Goal: Transaction & Acquisition: Purchase product/service

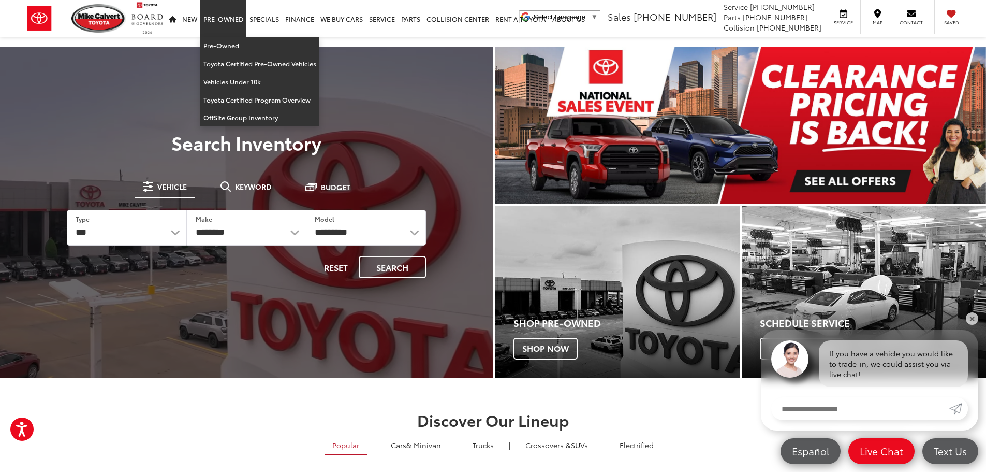
click at [230, 20] on link "Pre-Owned" at bounding box center [223, 18] width 46 height 37
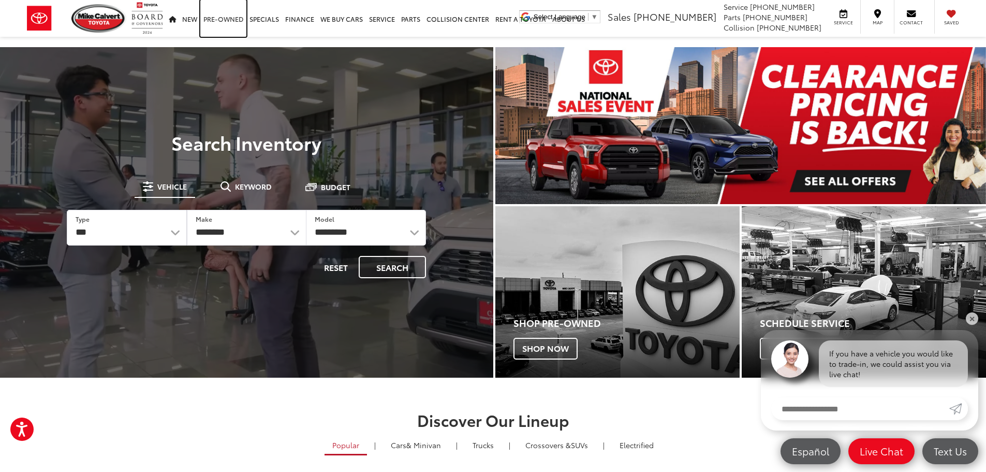
click at [230, 20] on link "Pre-Owned" at bounding box center [223, 18] width 46 height 37
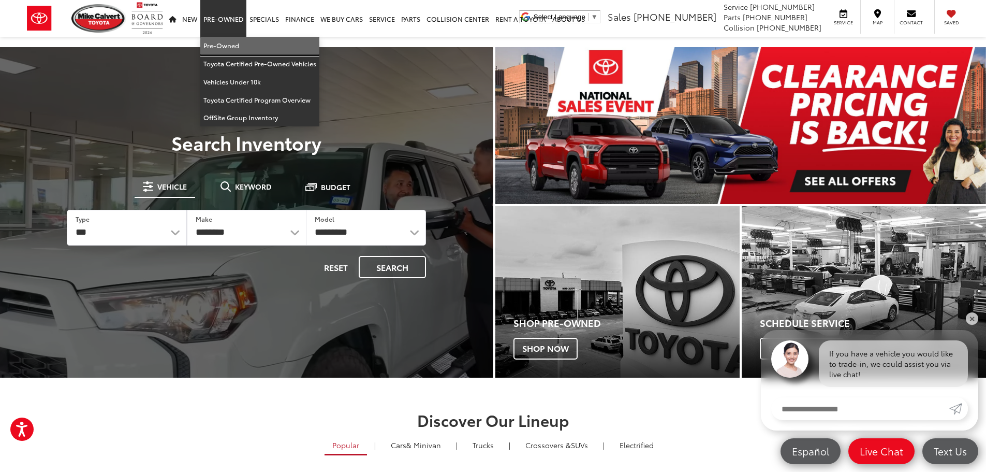
click at [238, 48] on link "Pre-Owned" at bounding box center [259, 46] width 119 height 18
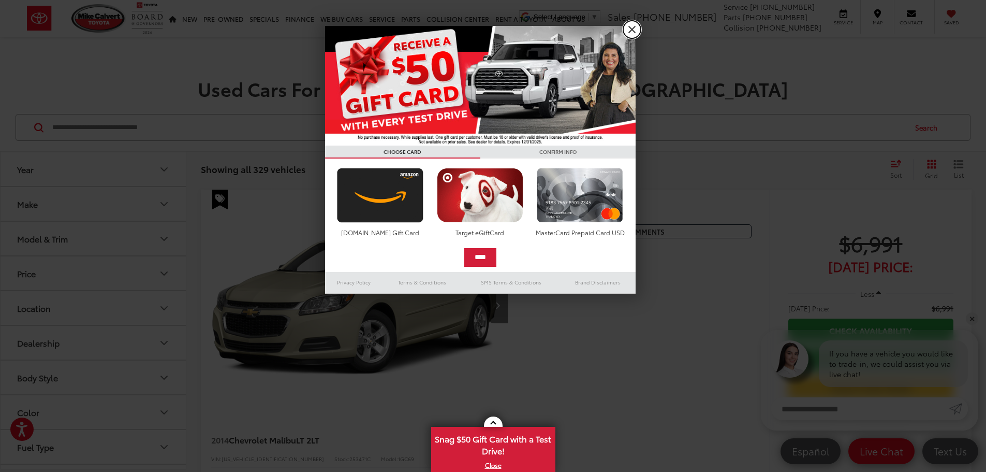
click at [631, 38] on link "X" at bounding box center [632, 30] width 18 height 18
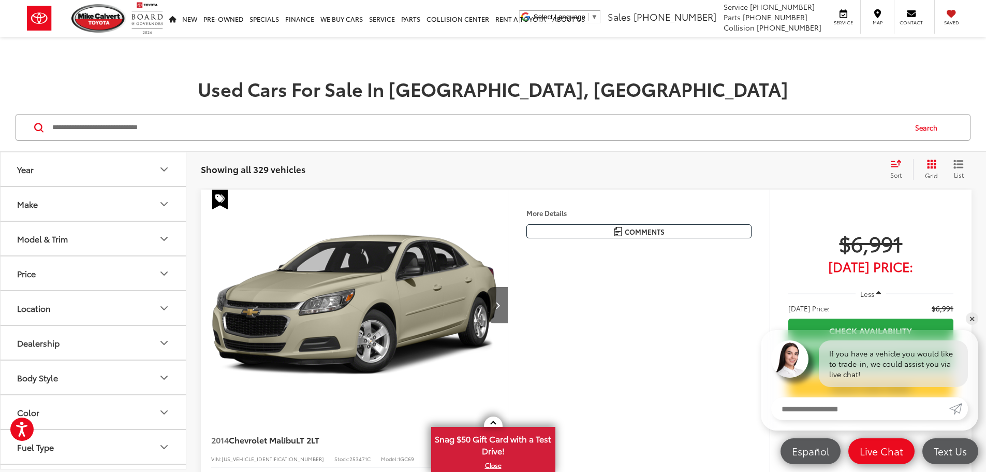
click at [51, 202] on button "Make" at bounding box center [94, 204] width 186 height 34
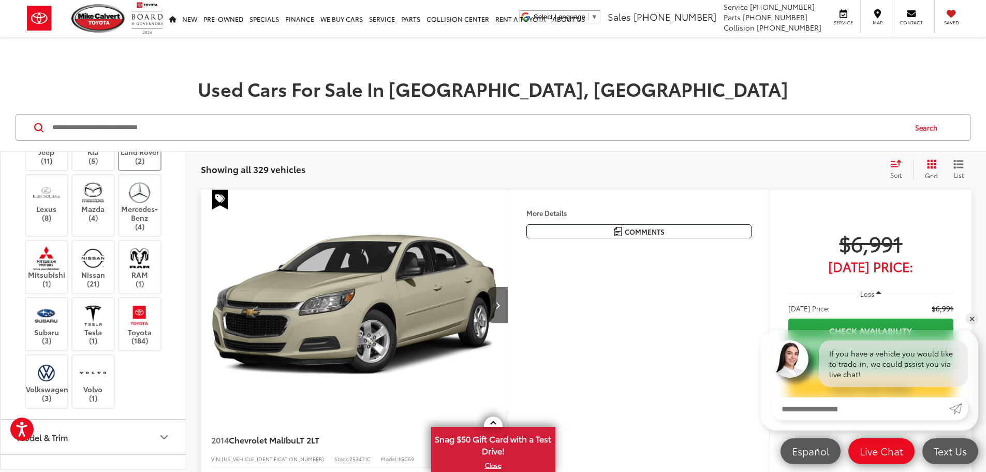
scroll to position [259, 0]
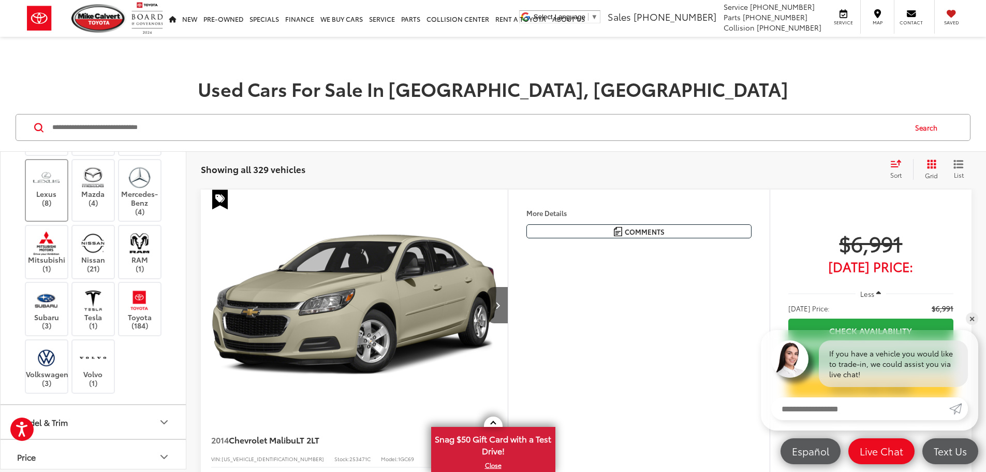
click at [56, 207] on label "Lexus (8)" at bounding box center [47, 186] width 42 height 42
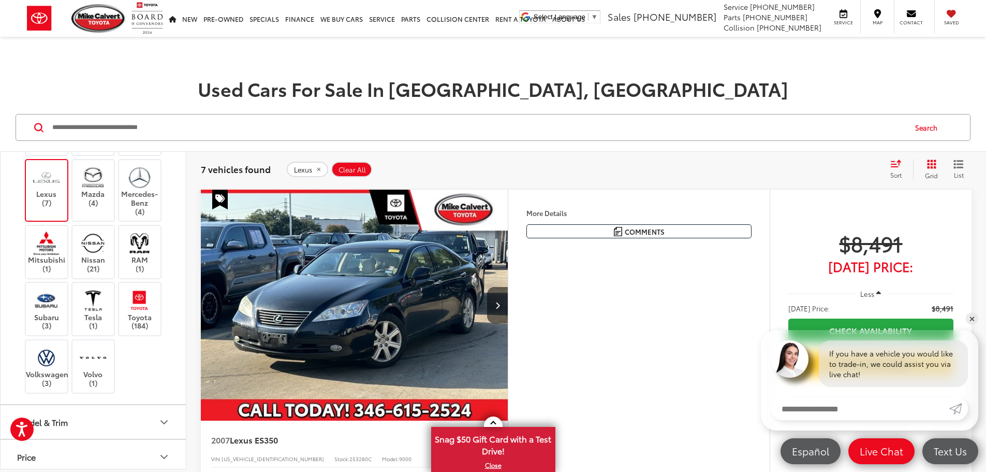
click at [0, 322] on div "Year Make Acura (1) Alfa Romeo (2) Audi (4) BMW (2) Buick (3) Cadillac (1) Chev…" at bounding box center [93, 310] width 186 height 317
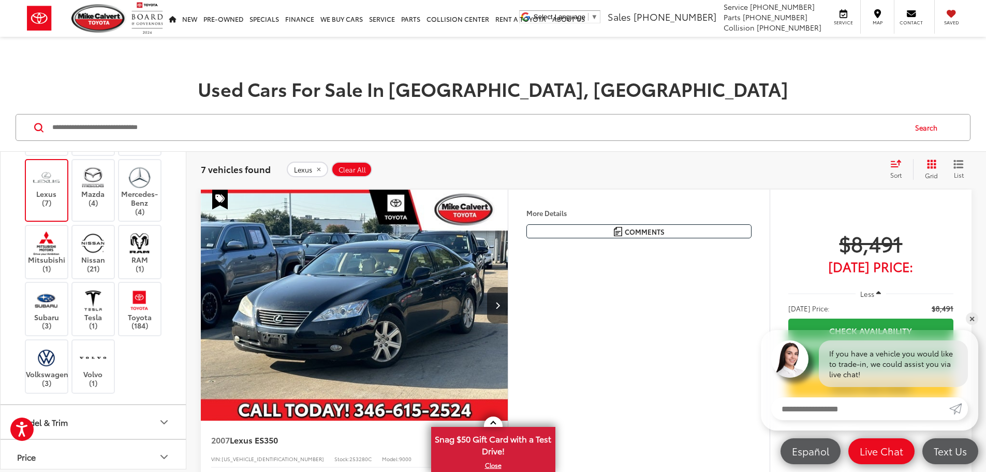
click at [934, 166] on icon "Grid View" at bounding box center [932, 164] width 10 height 10
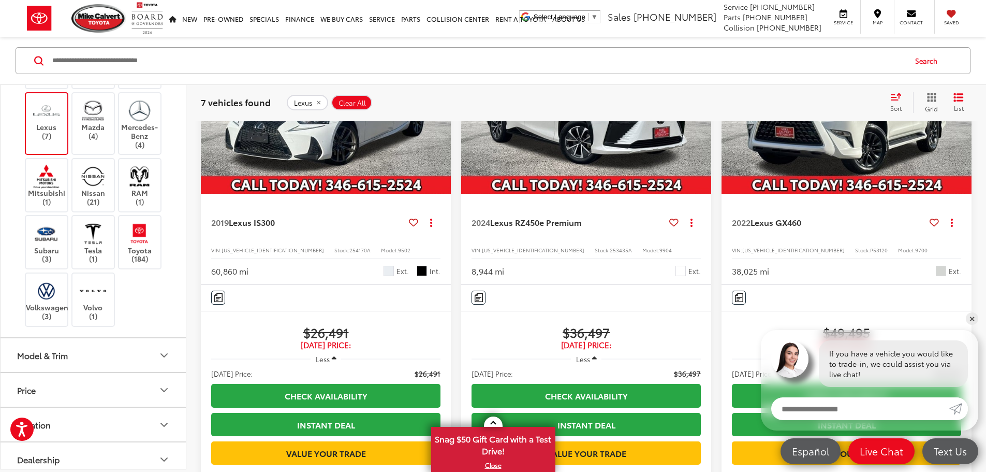
scroll to position [725, 0]
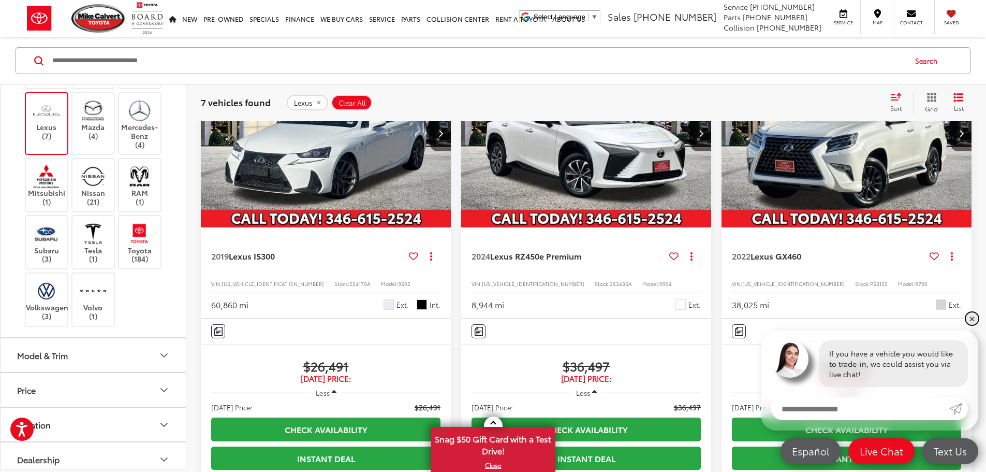
click at [971, 320] on link "✕" at bounding box center [972, 318] width 12 height 12
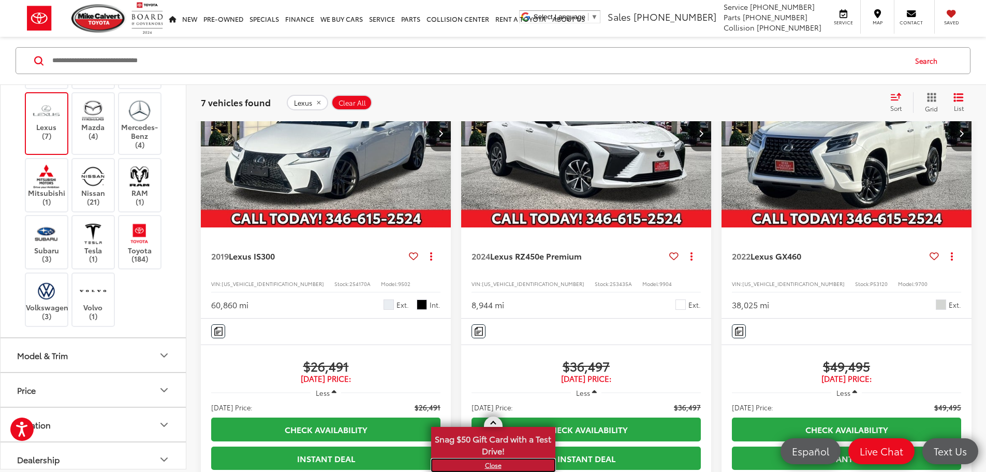
click at [493, 466] on link "X" at bounding box center [493, 464] width 122 height 11
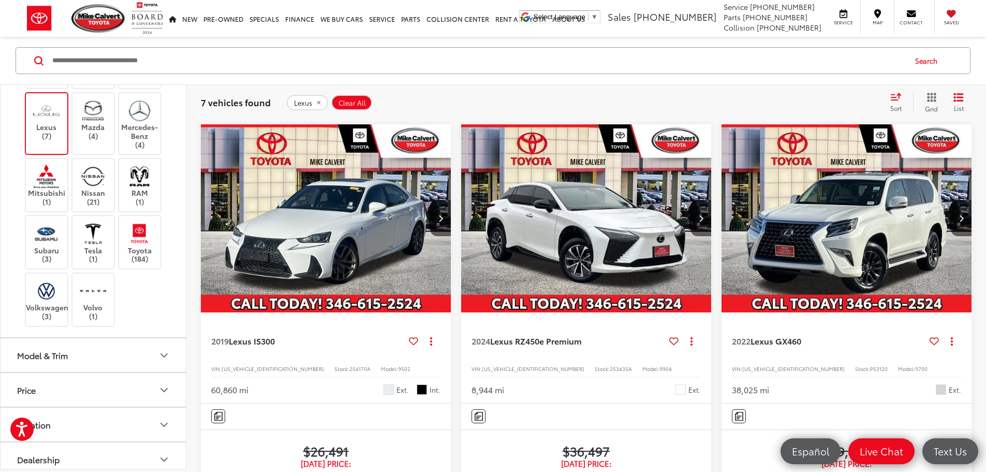
scroll to position [621, 0]
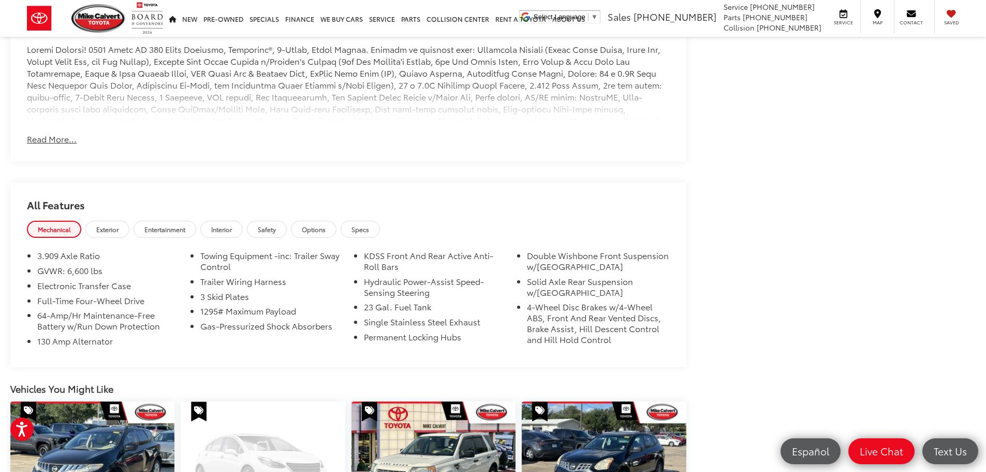
scroll to position [674, 0]
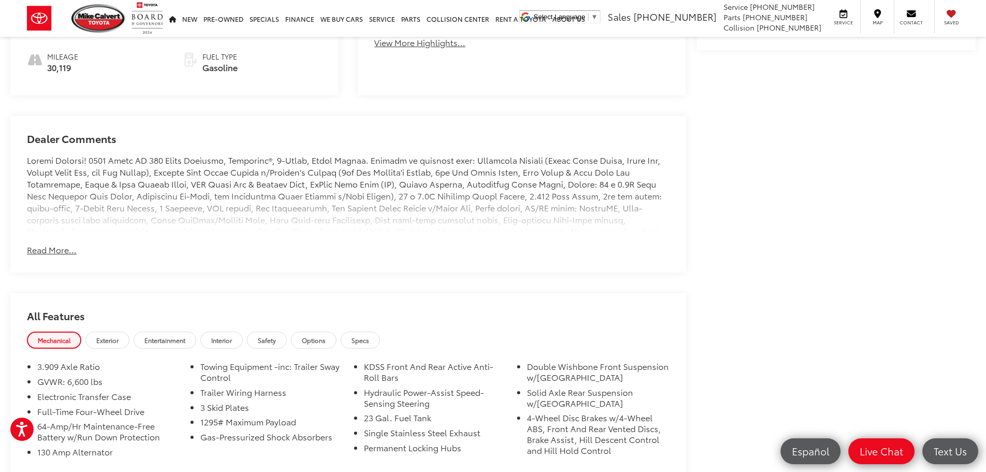
click at [66, 250] on button "Read More..." at bounding box center [52, 250] width 50 height 12
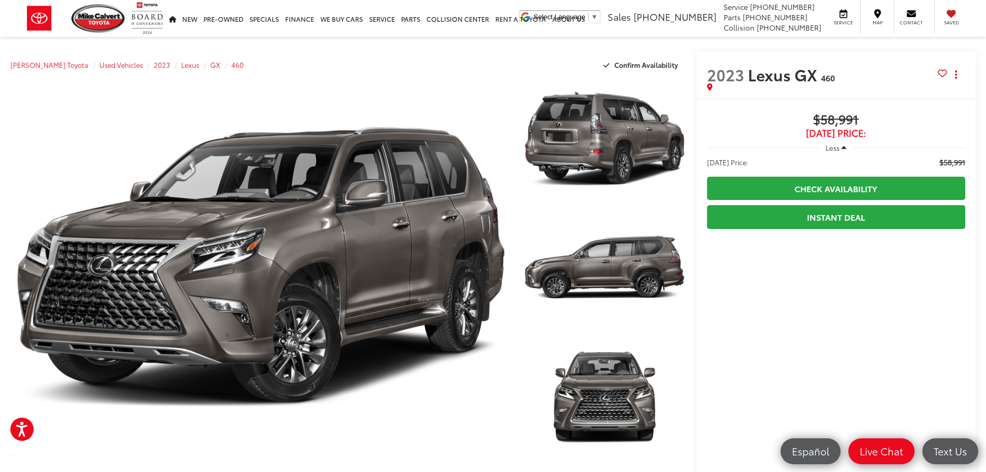
scroll to position [0, 0]
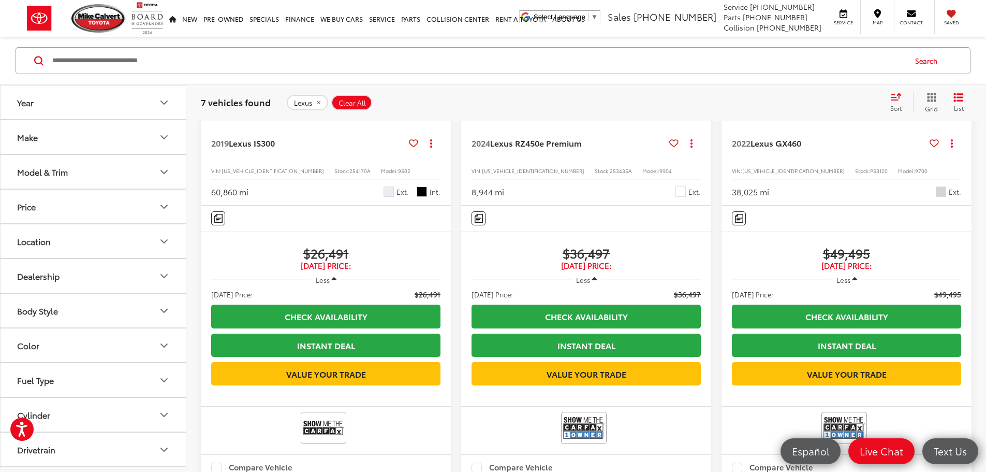
scroll to position [844, 0]
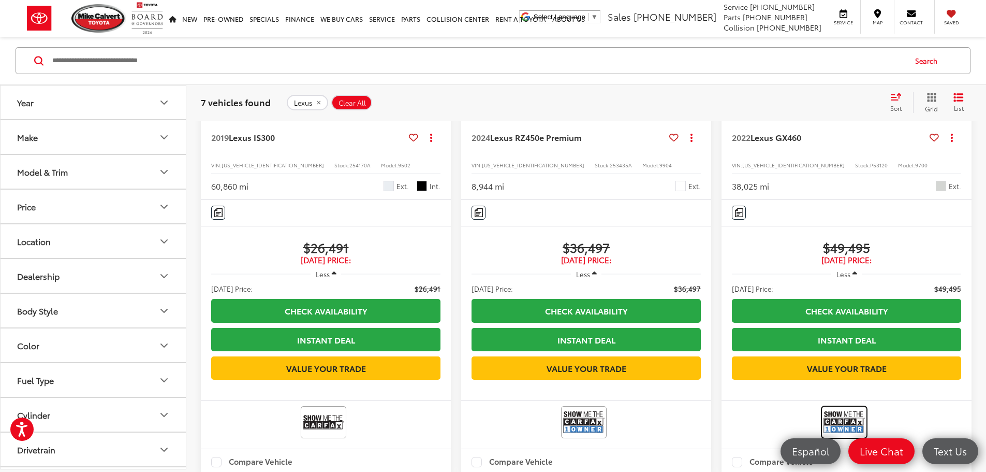
click at [824, 408] on img at bounding box center [844, 421] width 41 height 27
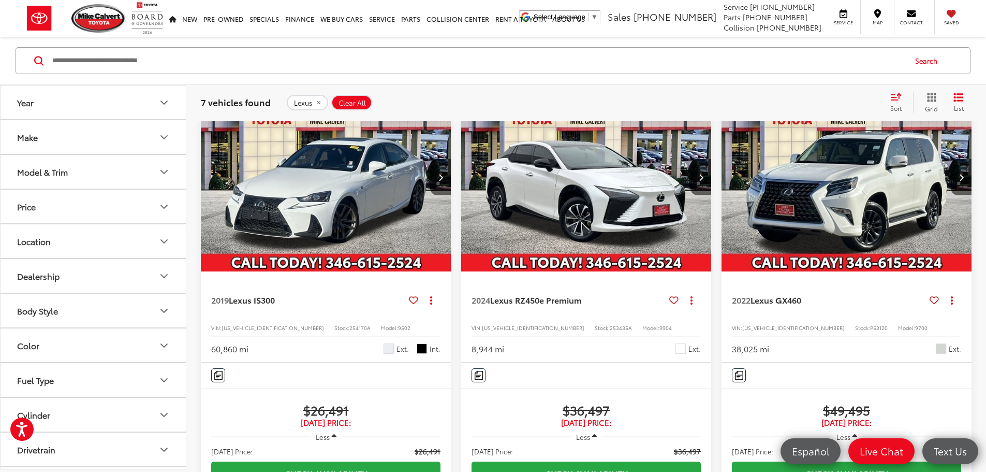
scroll to position [636, 0]
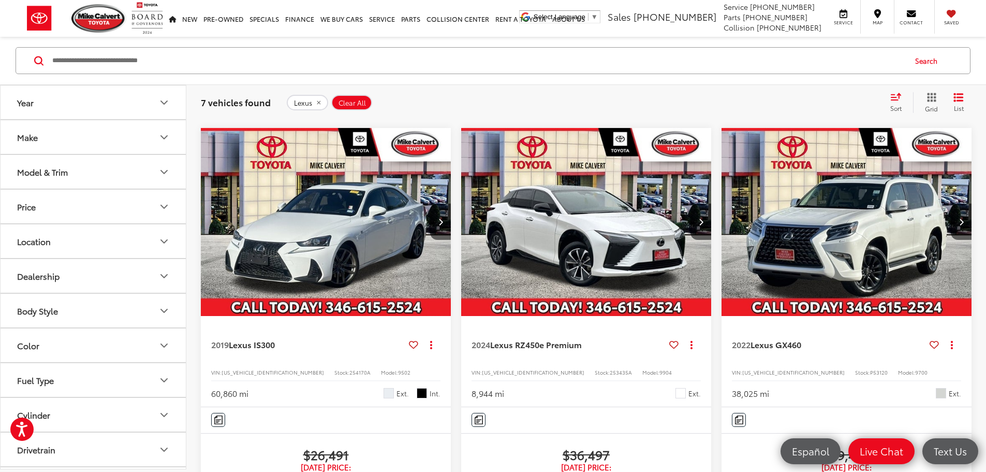
click at [721, 181] on img "2022 Lexus GX 460 0" at bounding box center [847, 222] width 252 height 189
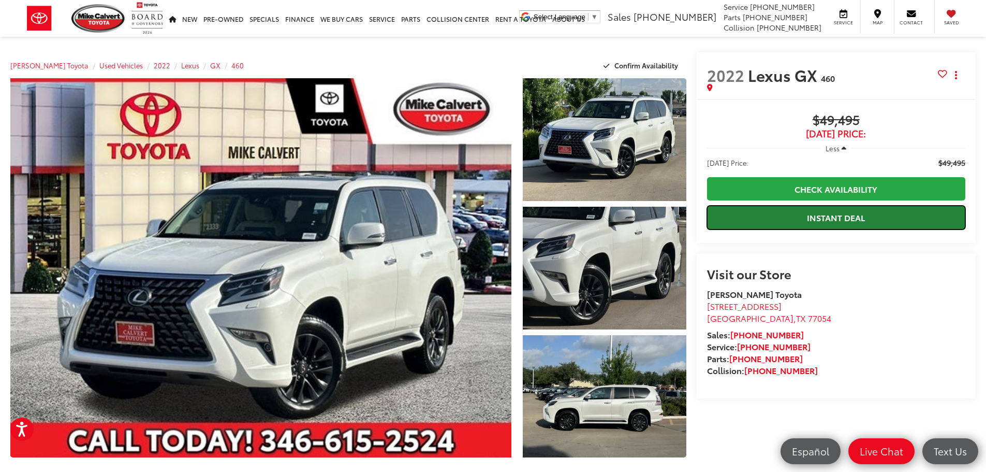
click at [732, 225] on link "Instant Deal" at bounding box center [836, 217] width 258 height 23
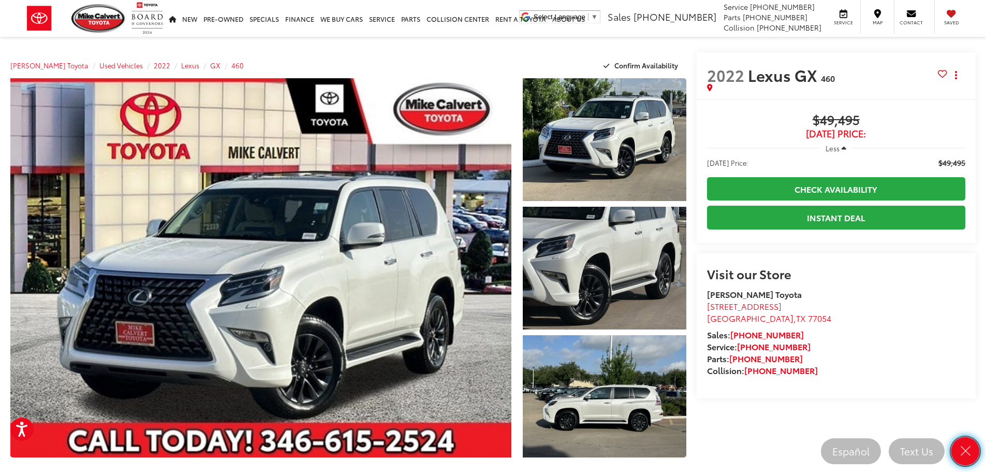
click at [961, 447] on icon "Close" at bounding box center [966, 451] width 14 height 14
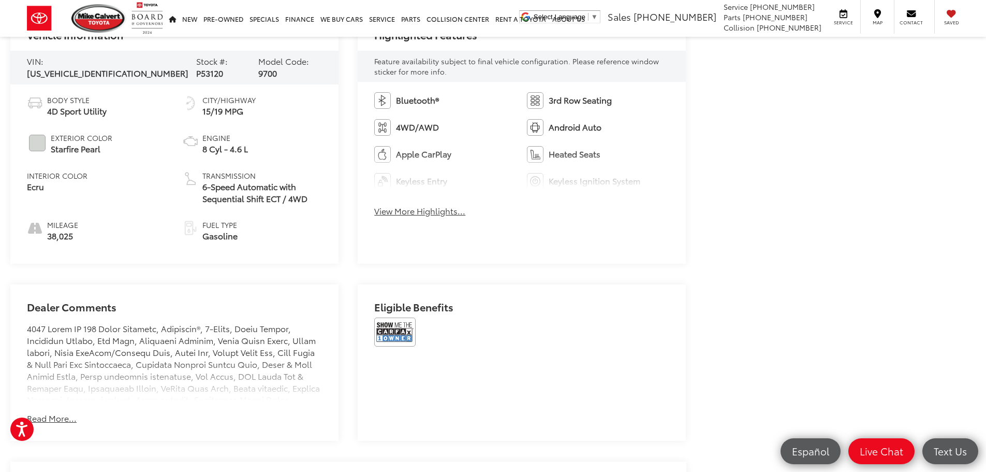
scroll to position [570, 0]
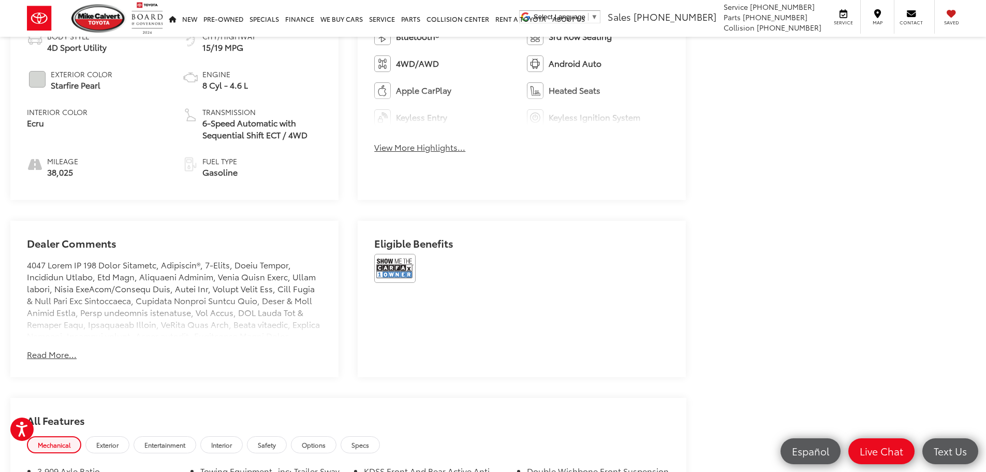
click at [53, 357] on button "Read More..." at bounding box center [52, 355] width 50 height 12
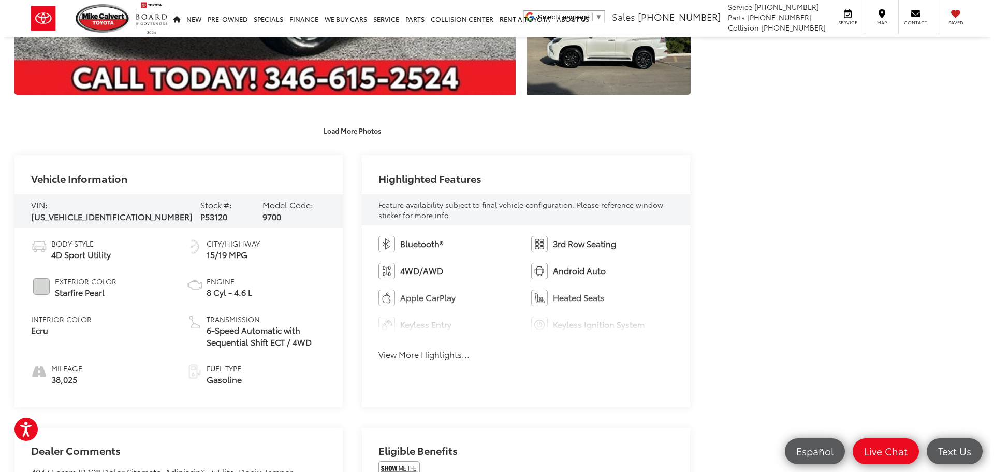
scroll to position [104, 0]
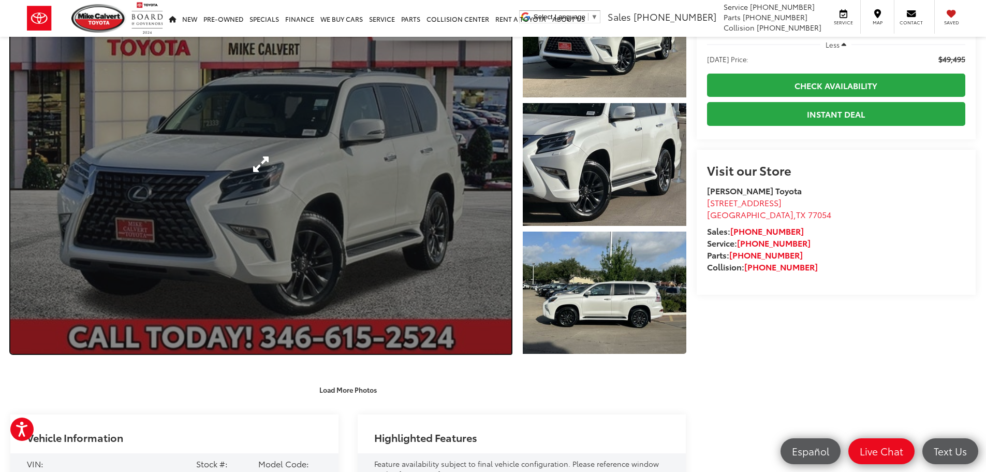
click at [122, 301] on link "Expand Photo 0" at bounding box center [260, 164] width 501 height 379
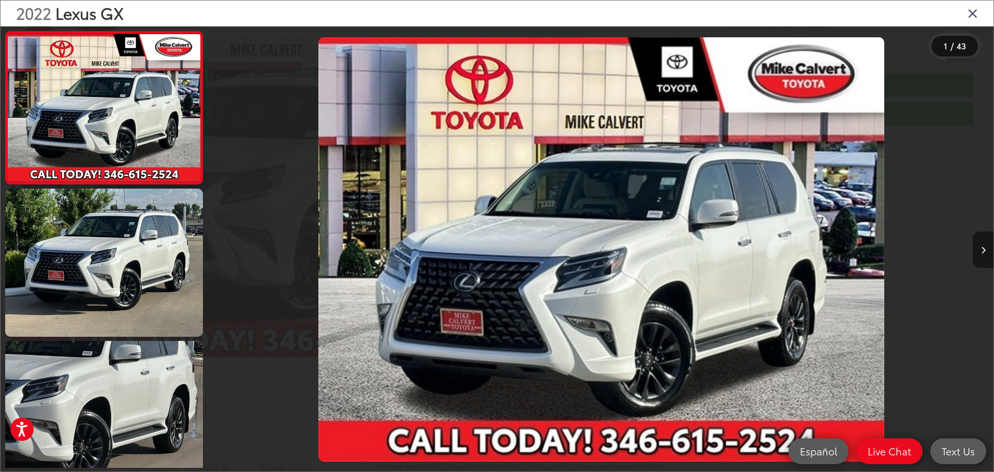
click at [986, 251] on button "Next image" at bounding box center [983, 249] width 21 height 36
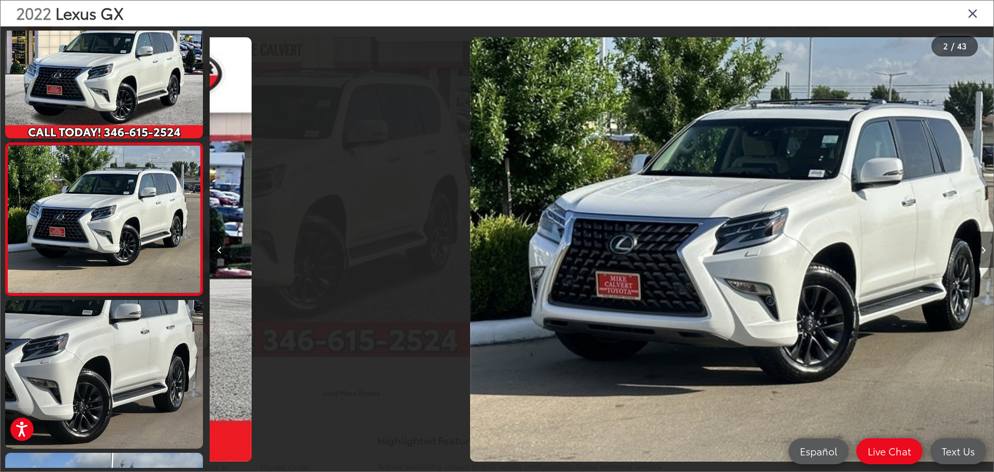
scroll to position [0, 784]
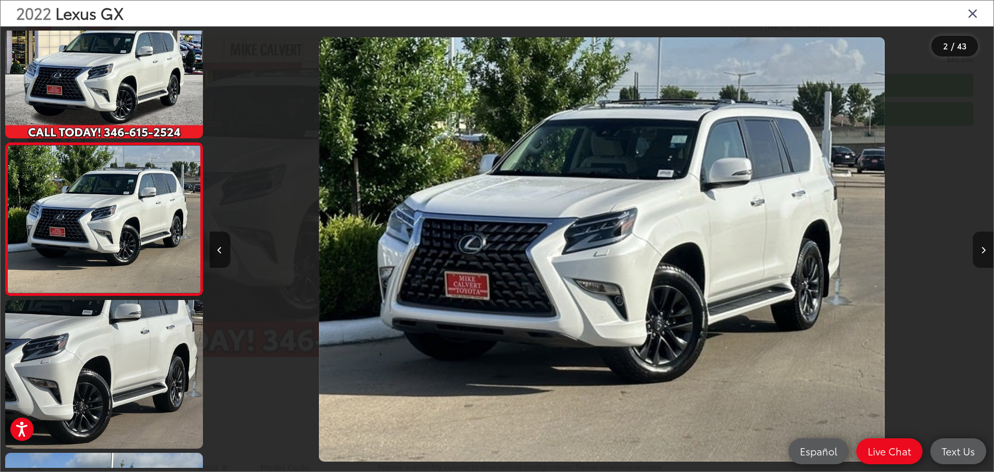
click at [986, 251] on button "Next image" at bounding box center [983, 249] width 21 height 36
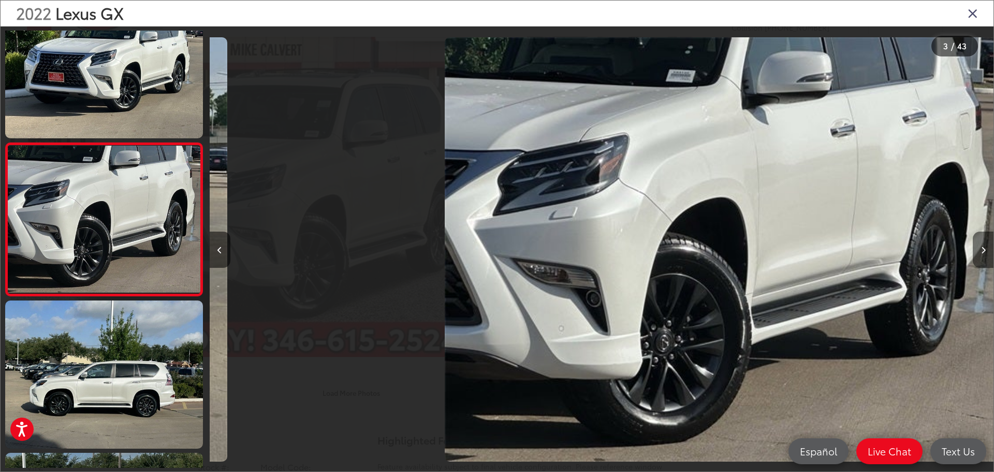
scroll to position [0, 1569]
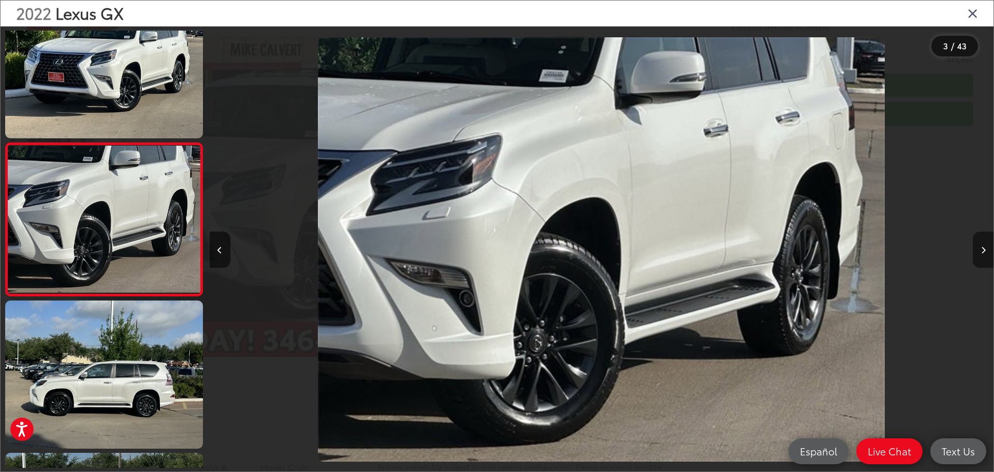
click at [986, 251] on button "Next image" at bounding box center [983, 249] width 21 height 36
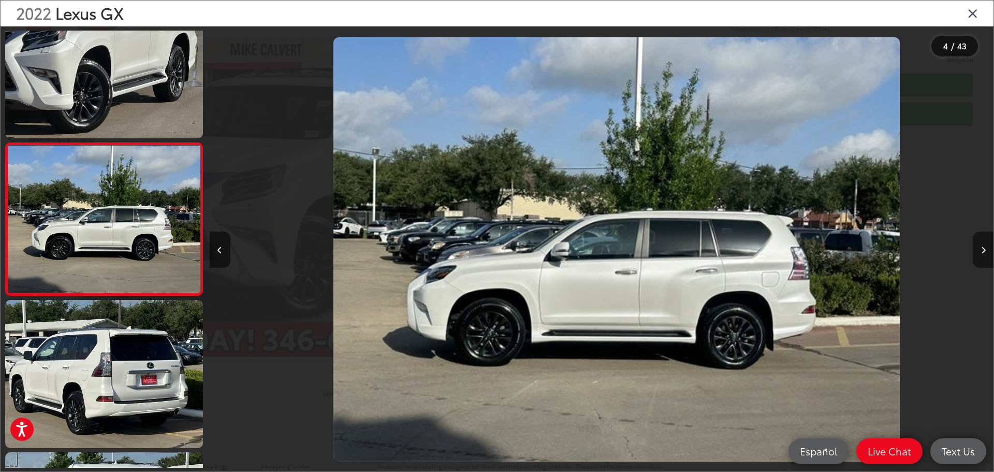
scroll to position [0, 2353]
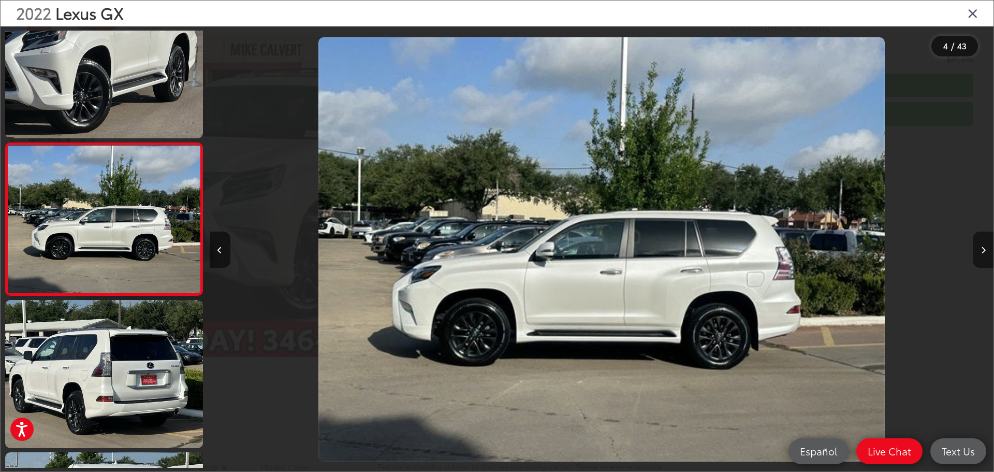
click at [986, 251] on button "Next image" at bounding box center [983, 249] width 21 height 36
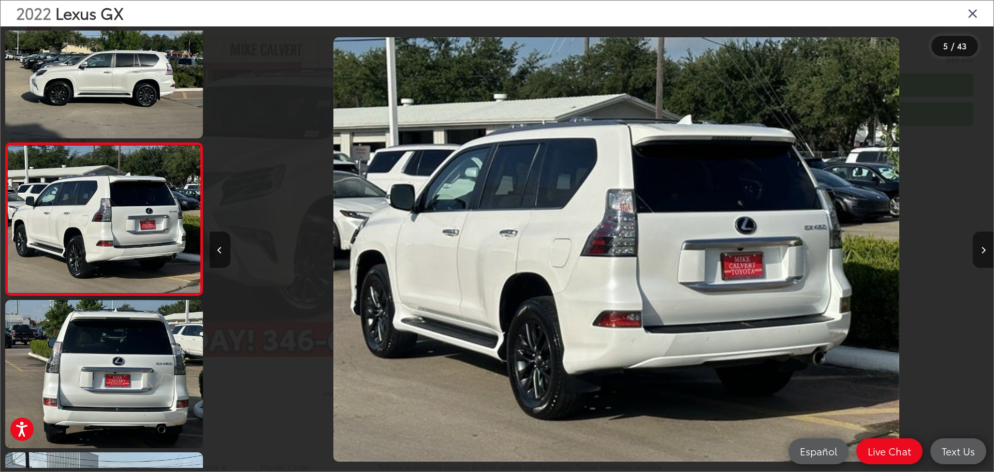
scroll to position [0, 3137]
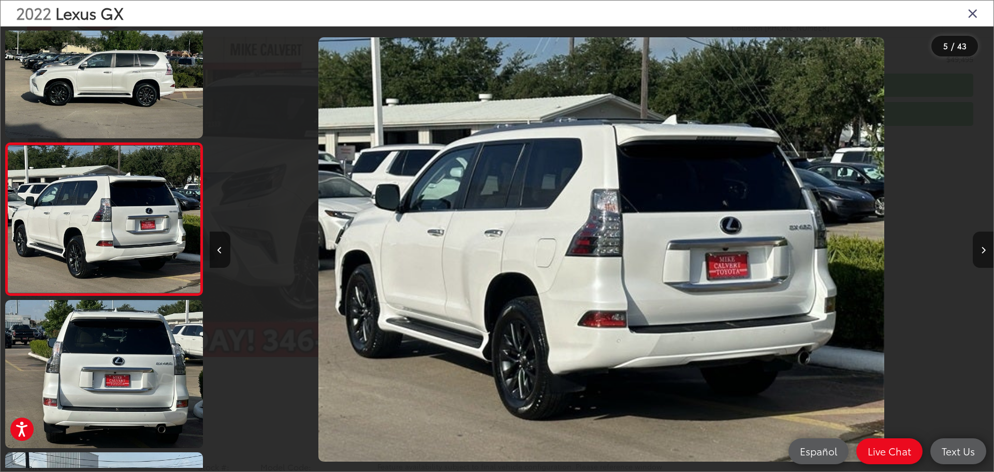
click at [986, 251] on button "Next image" at bounding box center [983, 249] width 21 height 36
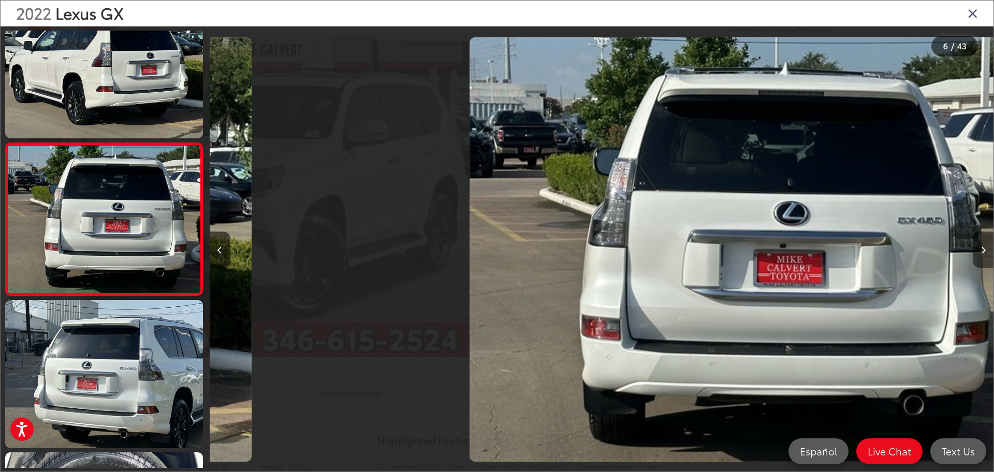
scroll to position [0, 3921]
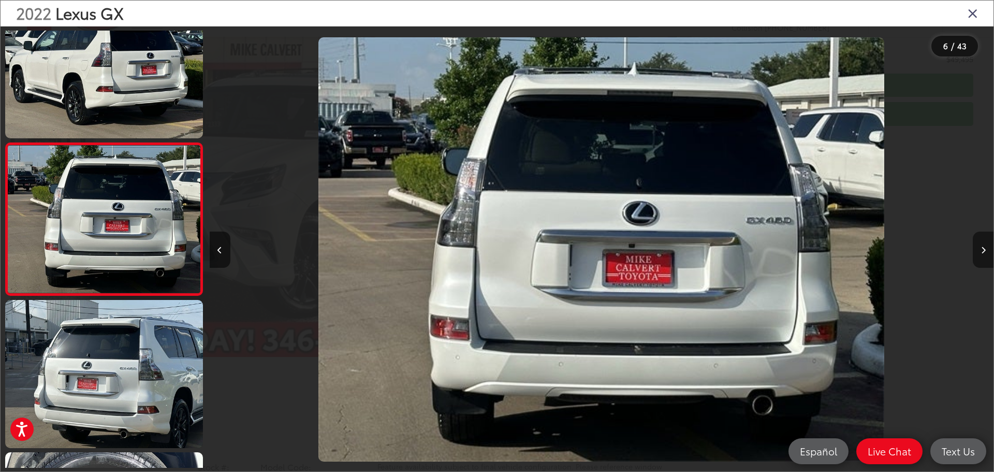
click at [986, 251] on button "Next image" at bounding box center [983, 249] width 21 height 36
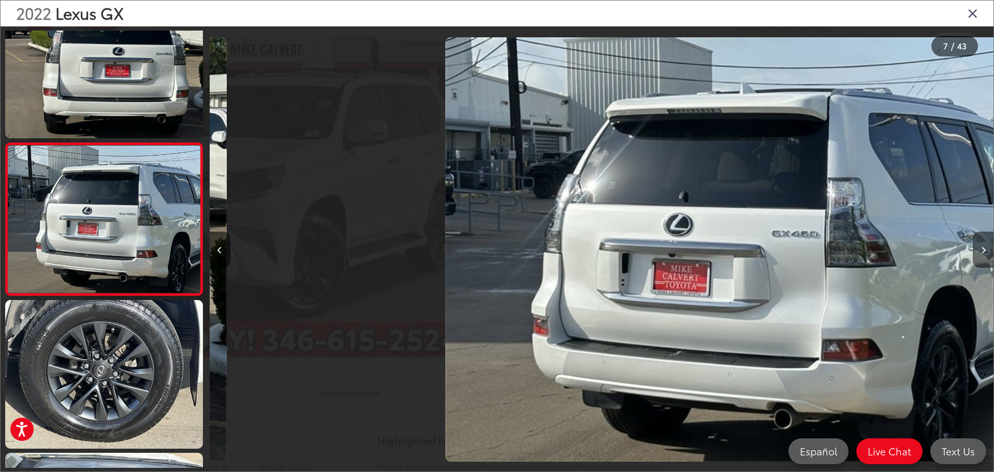
scroll to position [0, 4705]
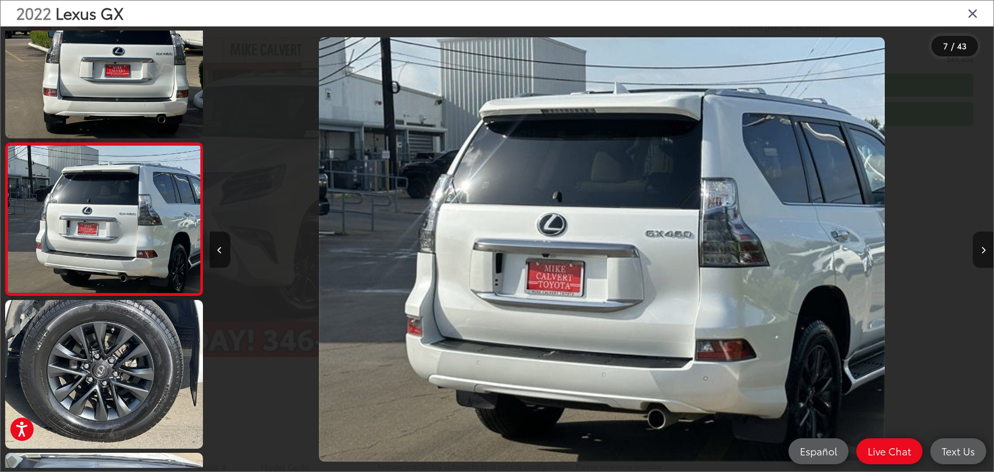
click at [986, 251] on button "Next image" at bounding box center [983, 249] width 21 height 36
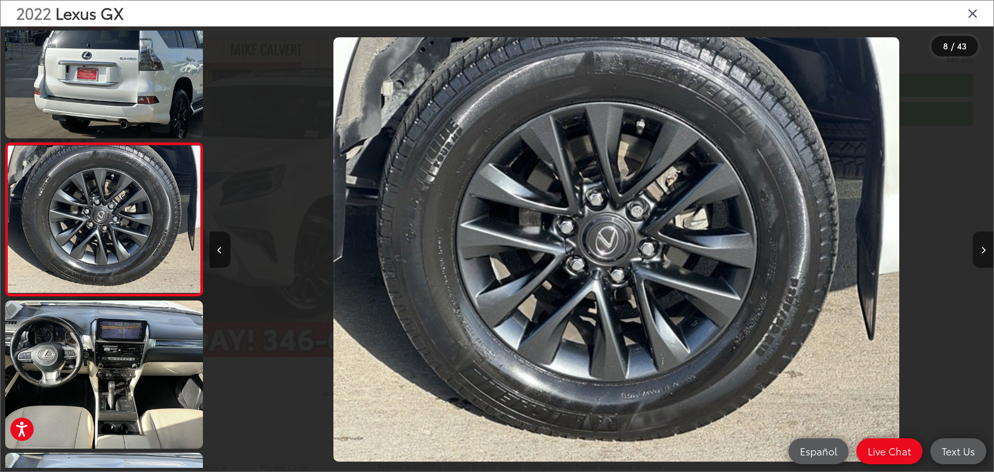
scroll to position [0, 5490]
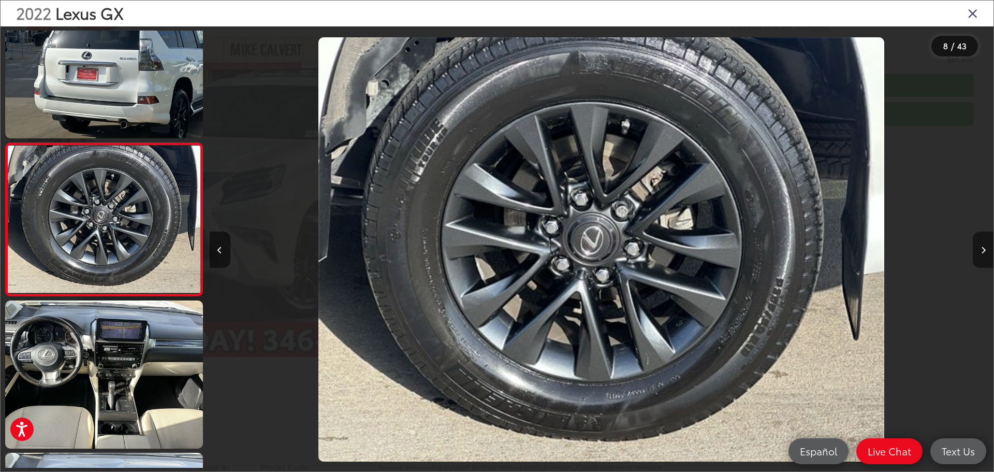
click at [986, 251] on button "Next image" at bounding box center [983, 249] width 21 height 36
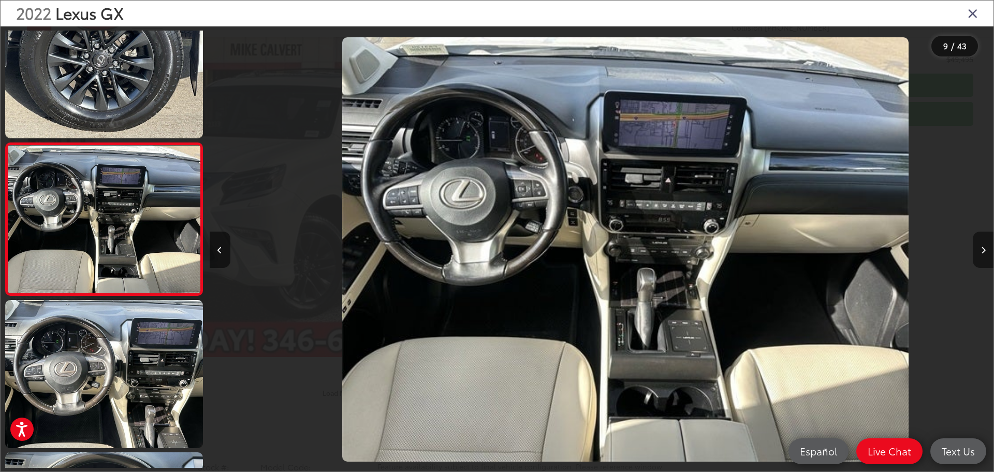
scroll to position [0, 0]
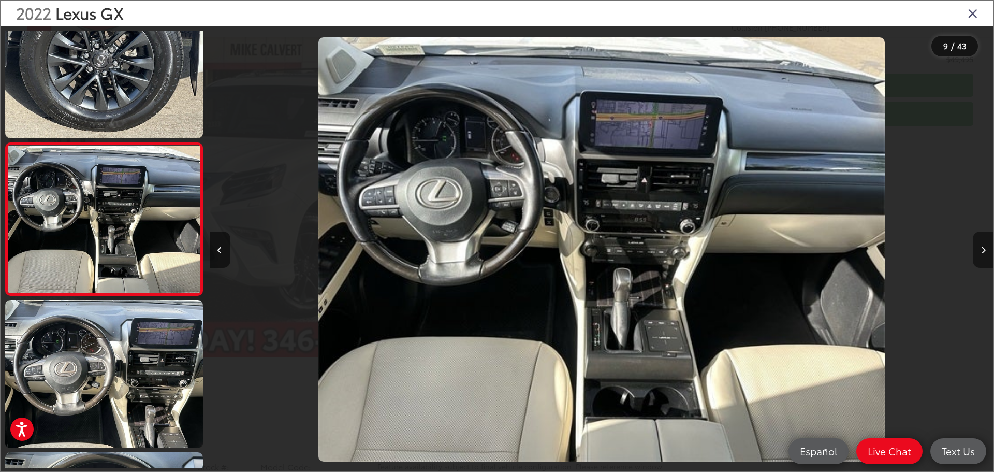
click at [986, 251] on button "Next image" at bounding box center [983, 249] width 21 height 36
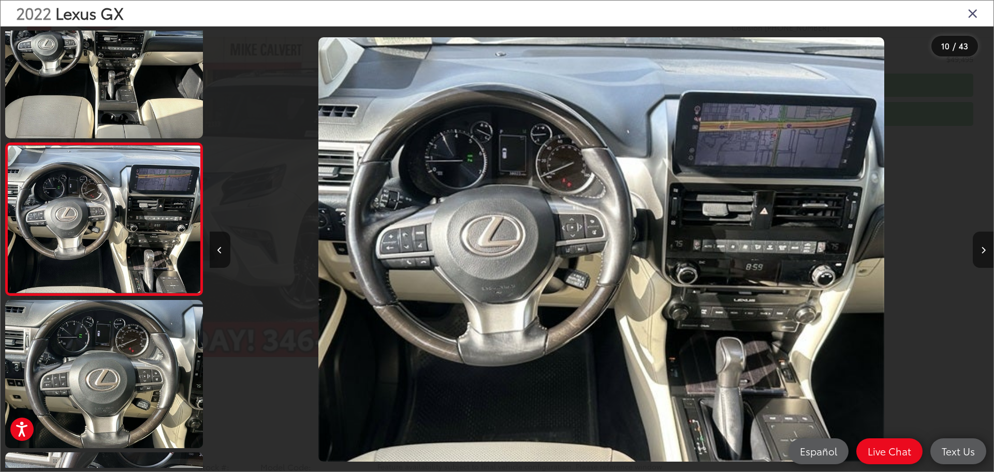
click at [986, 251] on button "Next image" at bounding box center [983, 249] width 21 height 36
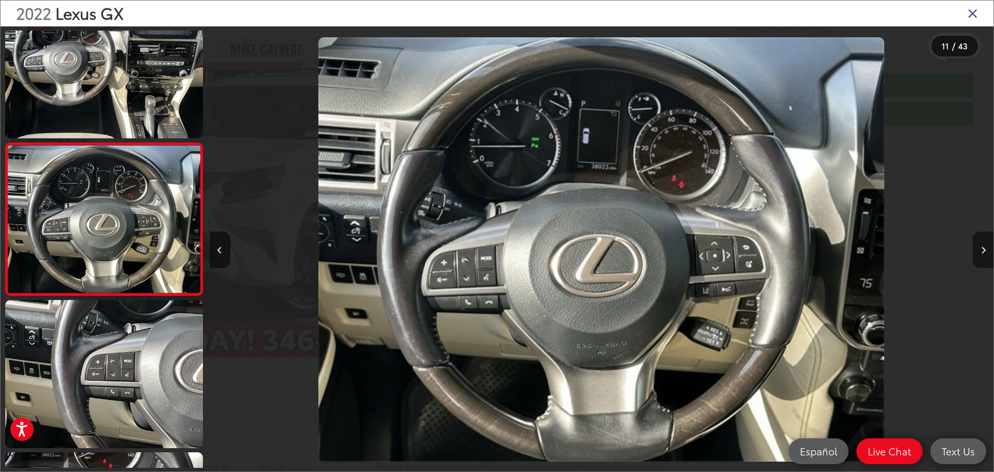
click at [986, 251] on button "Next image" at bounding box center [983, 249] width 21 height 36
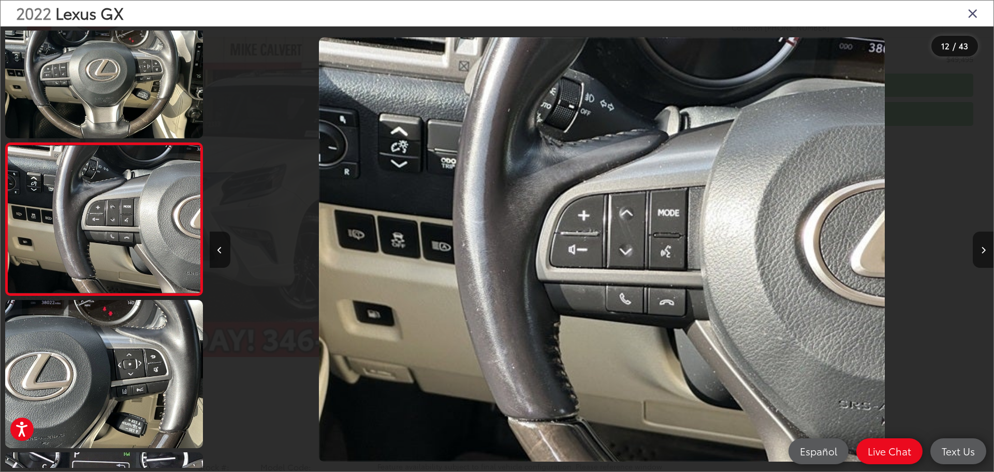
click at [986, 251] on button "Next image" at bounding box center [983, 249] width 21 height 36
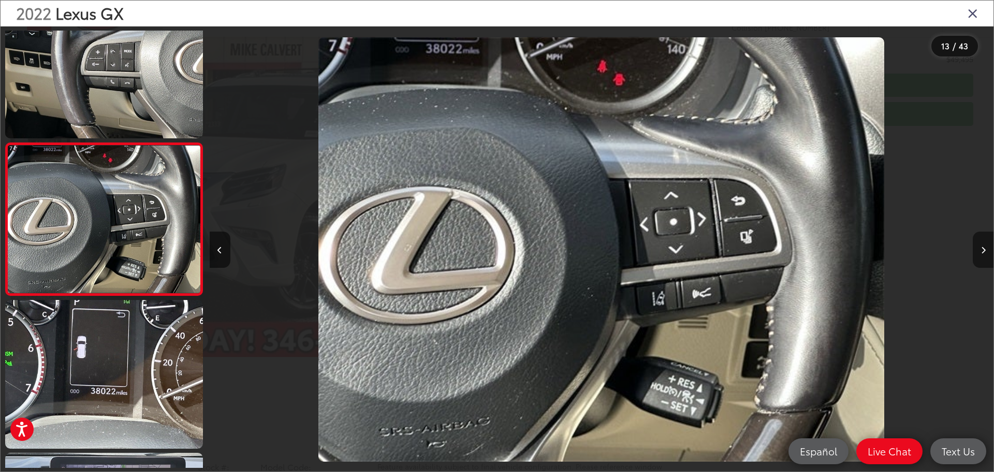
click at [986, 250] on button "Next image" at bounding box center [983, 249] width 21 height 36
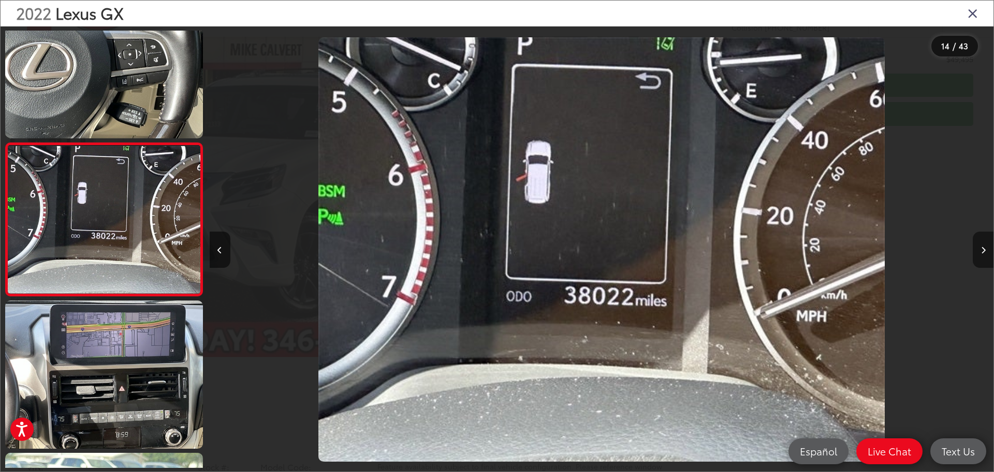
click at [986, 250] on button "Next image" at bounding box center [983, 249] width 21 height 36
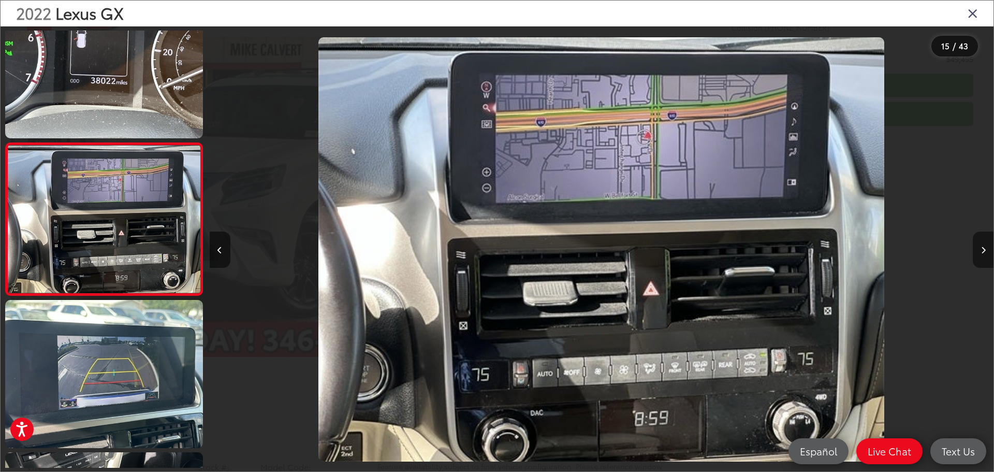
click at [986, 250] on button "Next image" at bounding box center [983, 249] width 21 height 36
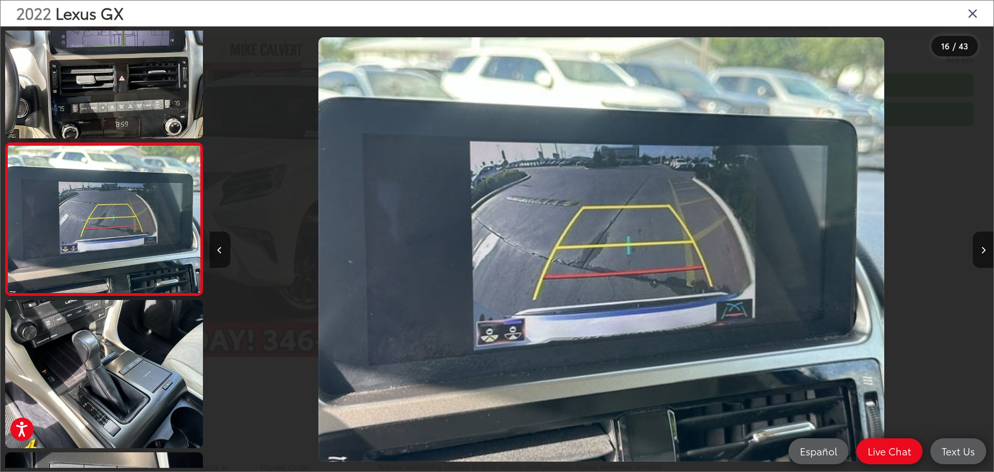
click at [967, 7] on div "2022 Lexus GX" at bounding box center [497, 14] width 993 height 26
click at [976, 12] on icon "Close gallery" at bounding box center [973, 12] width 10 height 13
